Goal: Find specific page/section: Find specific page/section

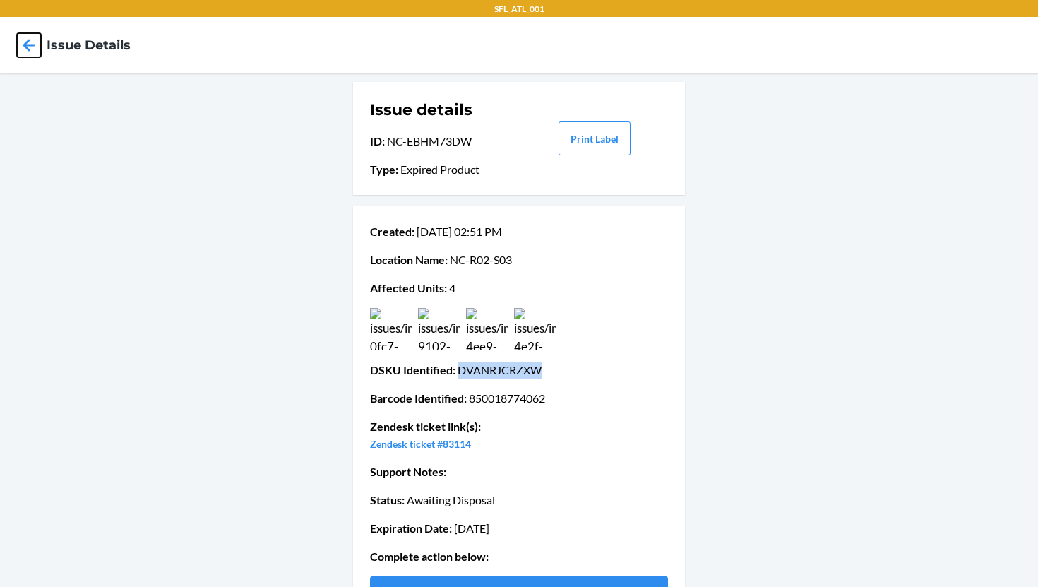
click at [19, 35] on icon at bounding box center [29, 45] width 24 height 24
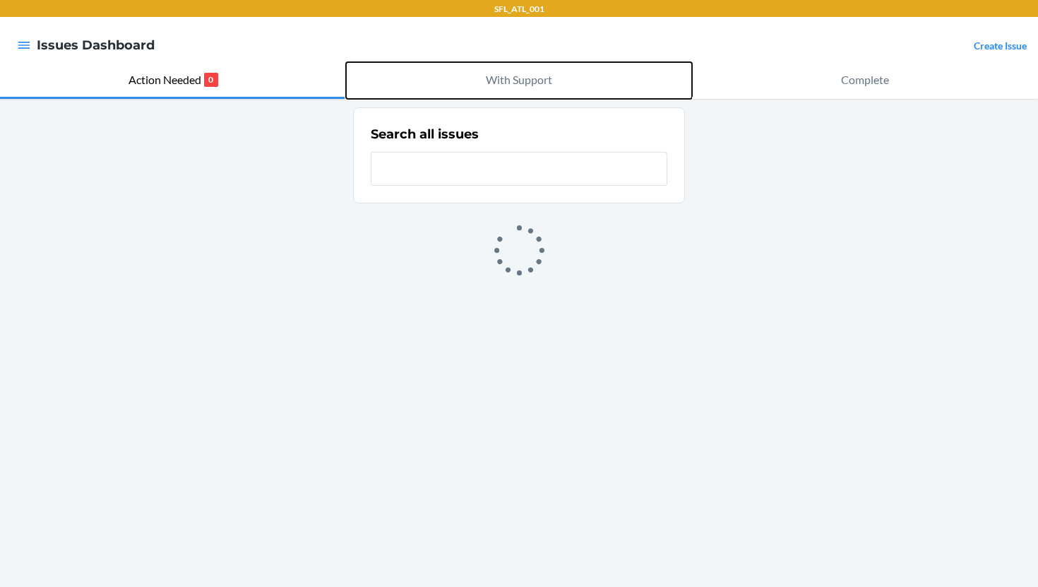
click at [526, 76] on p "With Support" at bounding box center [519, 79] width 66 height 17
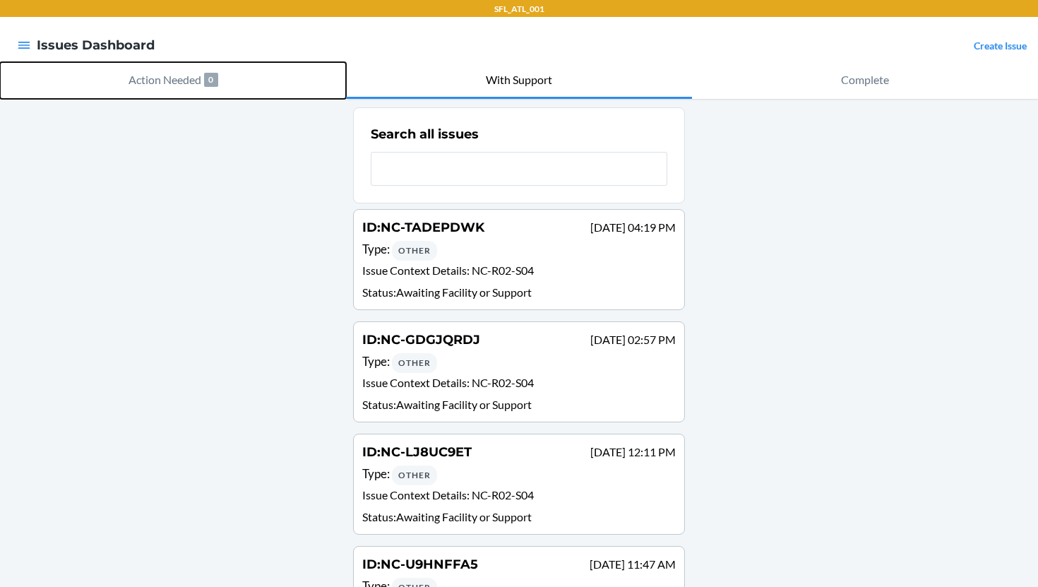
click at [162, 82] on p "Action Needed" at bounding box center [165, 79] width 73 height 17
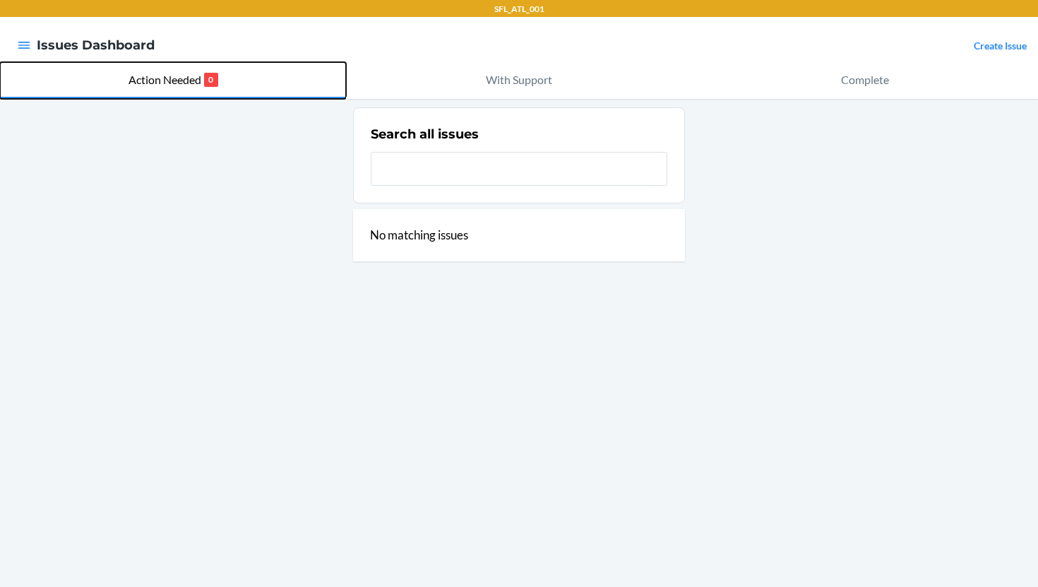
click at [161, 86] on p "Action Needed" at bounding box center [165, 79] width 73 height 17
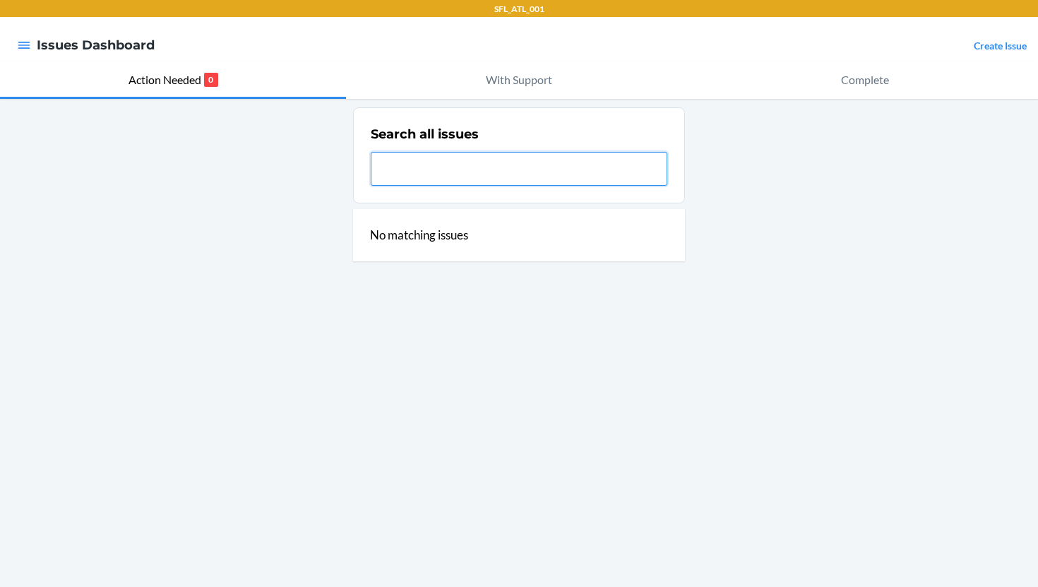
click at [408, 154] on input "text" at bounding box center [519, 169] width 297 height 34
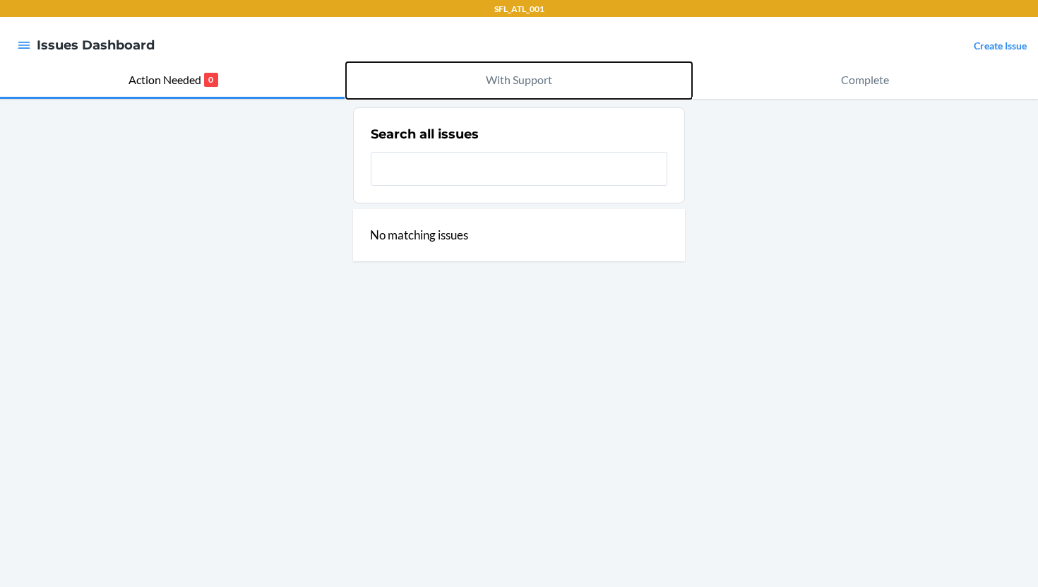
click at [513, 72] on p "With Support" at bounding box center [519, 79] width 66 height 17
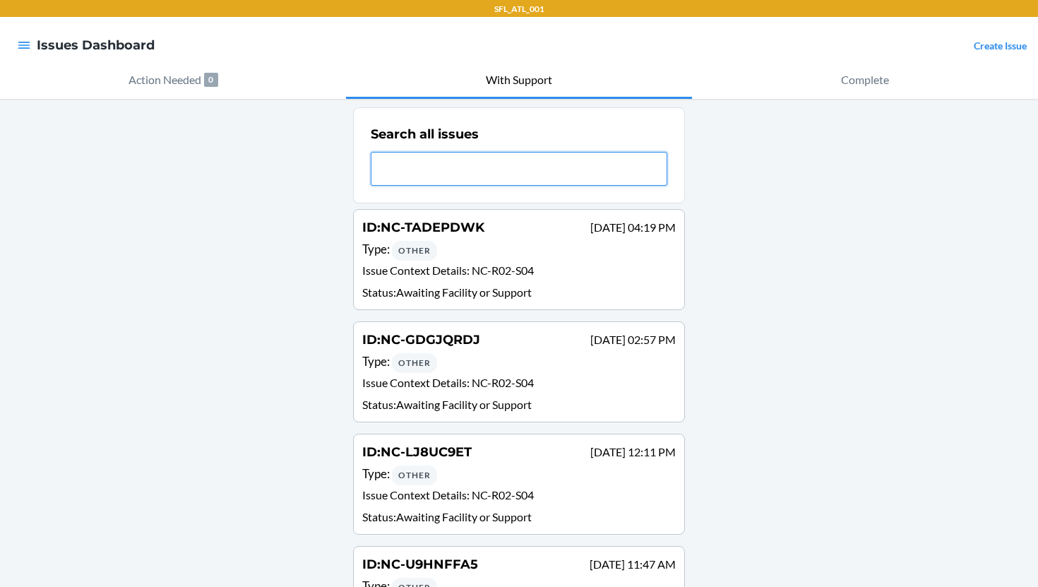
click at [453, 160] on input "text" at bounding box center [519, 169] width 297 height 34
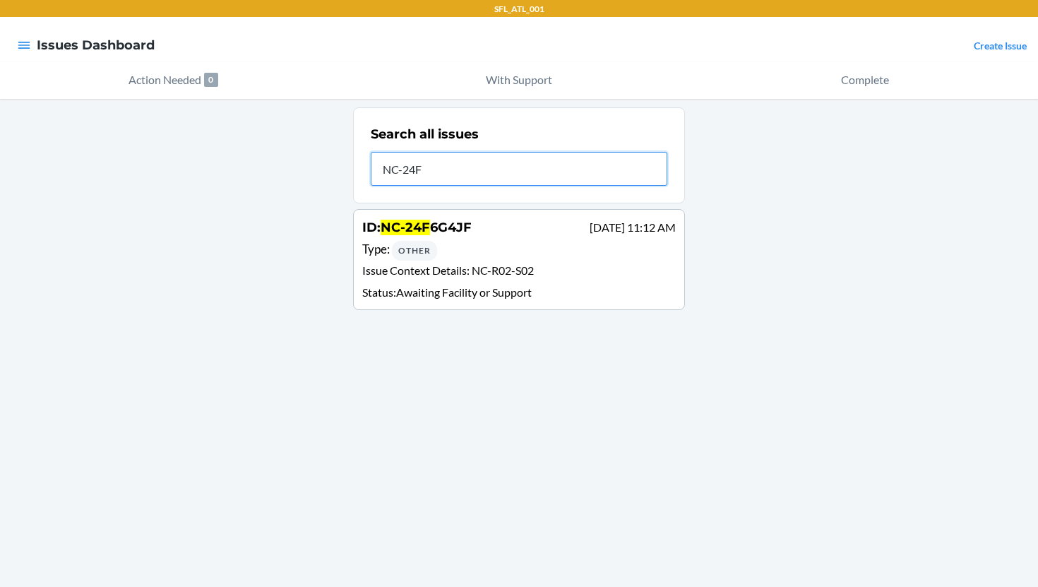
type input "NC-24F"
click at [465, 240] on div "Type : Other" at bounding box center [519, 250] width 314 height 20
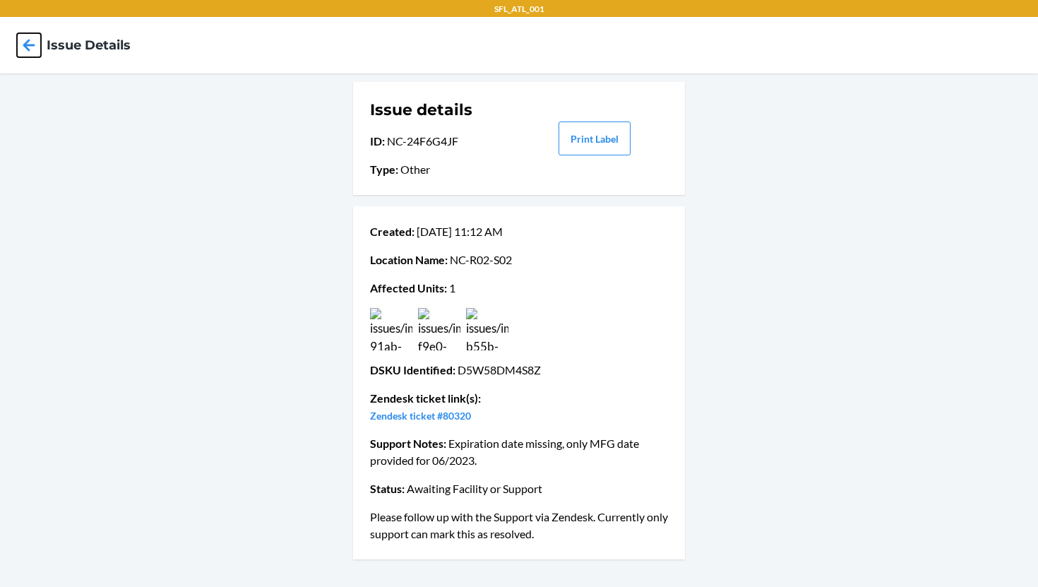
click at [30, 50] on icon at bounding box center [29, 45] width 24 height 24
